Goal: Information Seeking & Learning: Check status

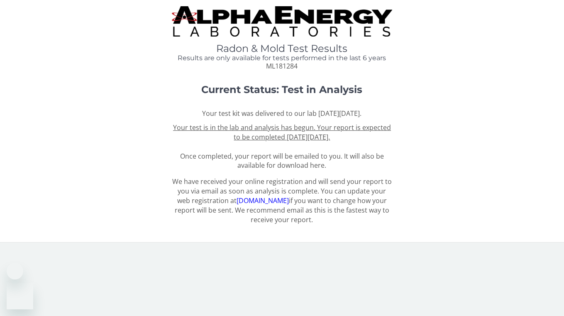
click at [287, 67] on span "ML181284" at bounding box center [282, 65] width 32 height 9
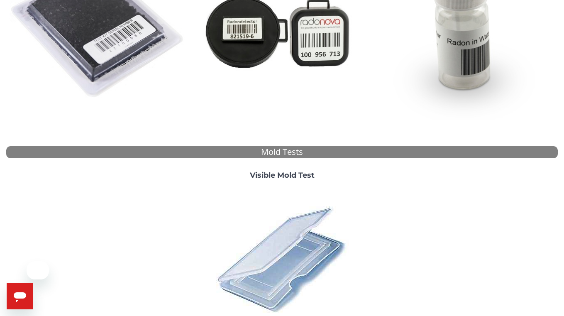
scroll to position [277, 0]
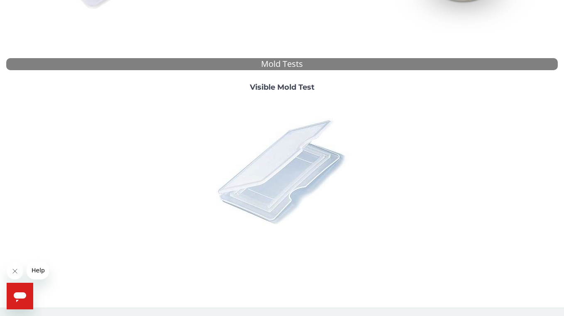
click at [281, 178] on img at bounding box center [282, 170] width 145 height 145
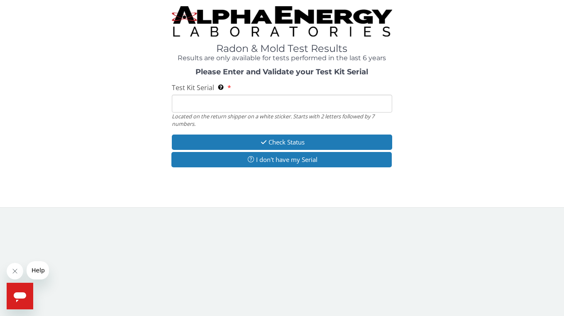
scroll to position [0, 0]
click at [251, 104] on input "Test Kit Serial Located on the return shipper on a white sticker. Starts with 2…" at bounding box center [282, 104] width 221 height 18
paste input "ML181284"
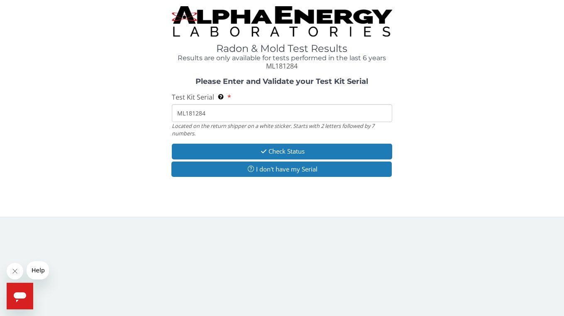
type input "ML181284"
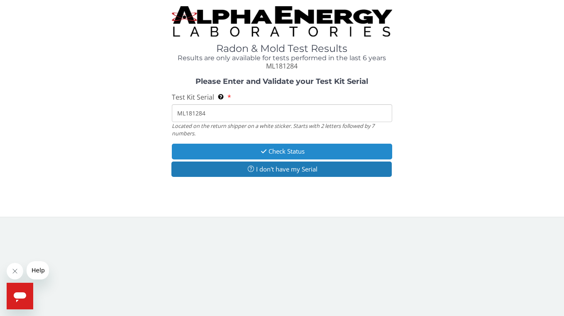
click at [261, 154] on button "Check Status" at bounding box center [282, 151] width 221 height 15
